Goal: Check status: Check status

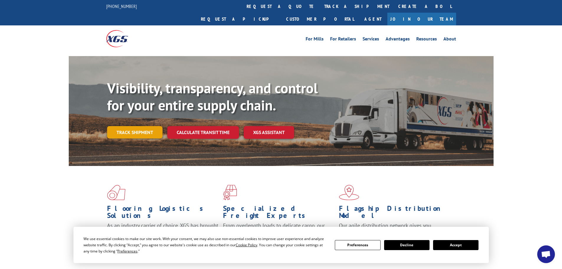
click at [135, 126] on link "Track shipment" at bounding box center [134, 132] width 55 height 12
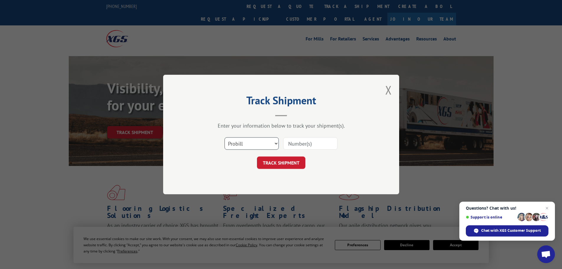
click at [276, 145] on select "Select category... Probill BOL PO" at bounding box center [251, 143] width 54 height 12
select select "po"
click at [224, 137] on select "Select category... Probill BOL PO" at bounding box center [251, 143] width 54 height 12
click at [289, 144] on input at bounding box center [310, 143] width 54 height 12
type input "58509584"
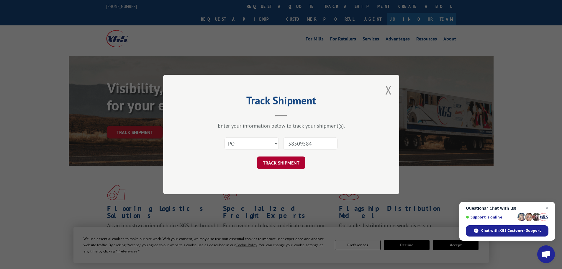
click at [278, 163] on button "TRACK SHIPMENT" at bounding box center [281, 162] width 48 height 12
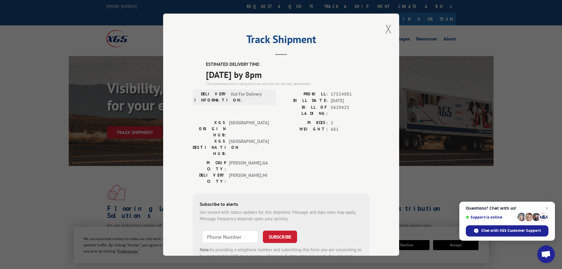
click at [385, 28] on button "Close modal" at bounding box center [388, 29] width 6 height 16
